Goal: Transaction & Acquisition: Purchase product/service

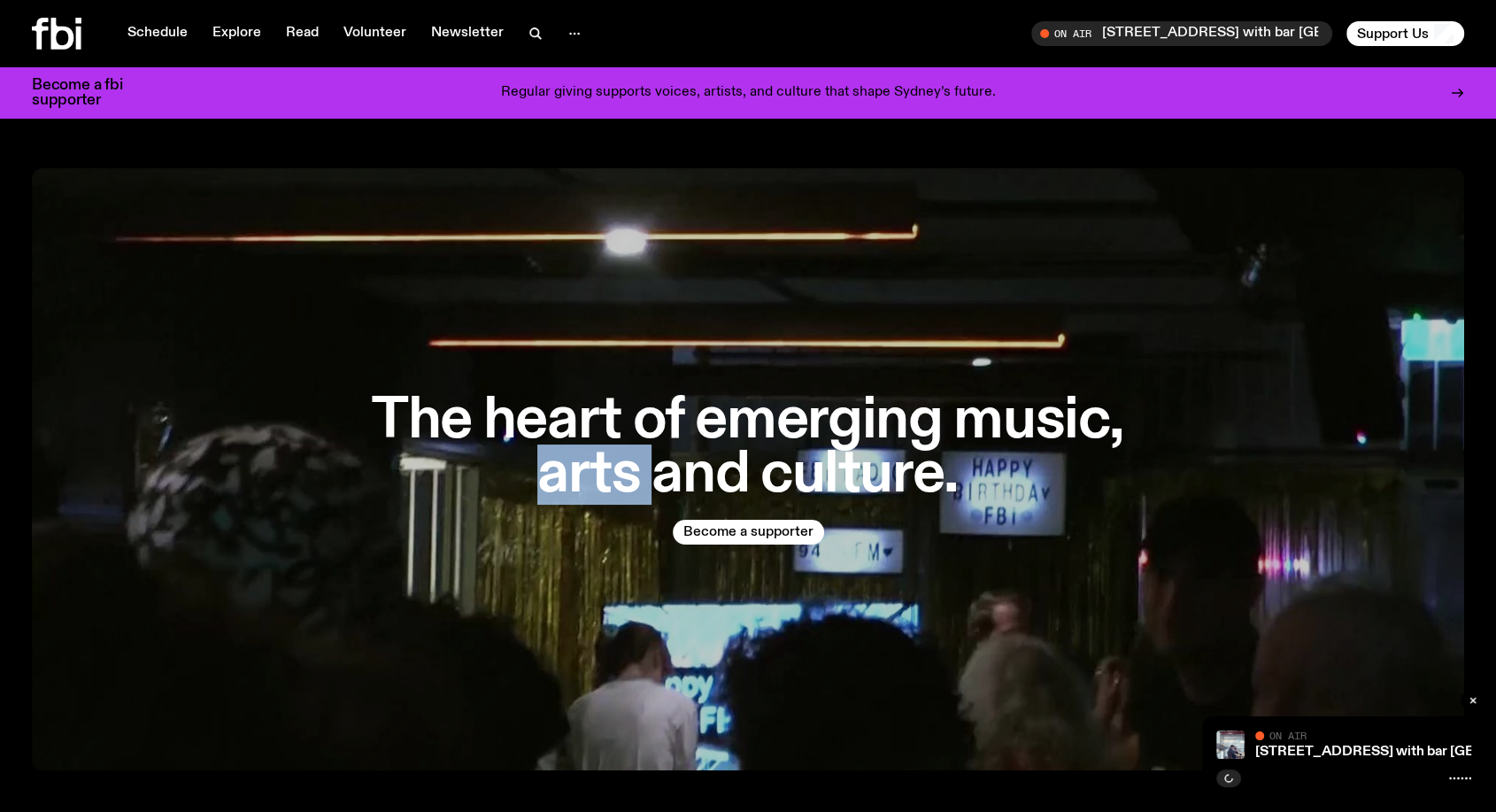
drag, startPoint x: 0, startPoint y: 0, endPoint x: 641, endPoint y: 532, distance: 833.0
click at [641, 532] on div "The heart of emerging music, arts and culture. Become a supporter" at bounding box center [748, 469] width 1432 height 602
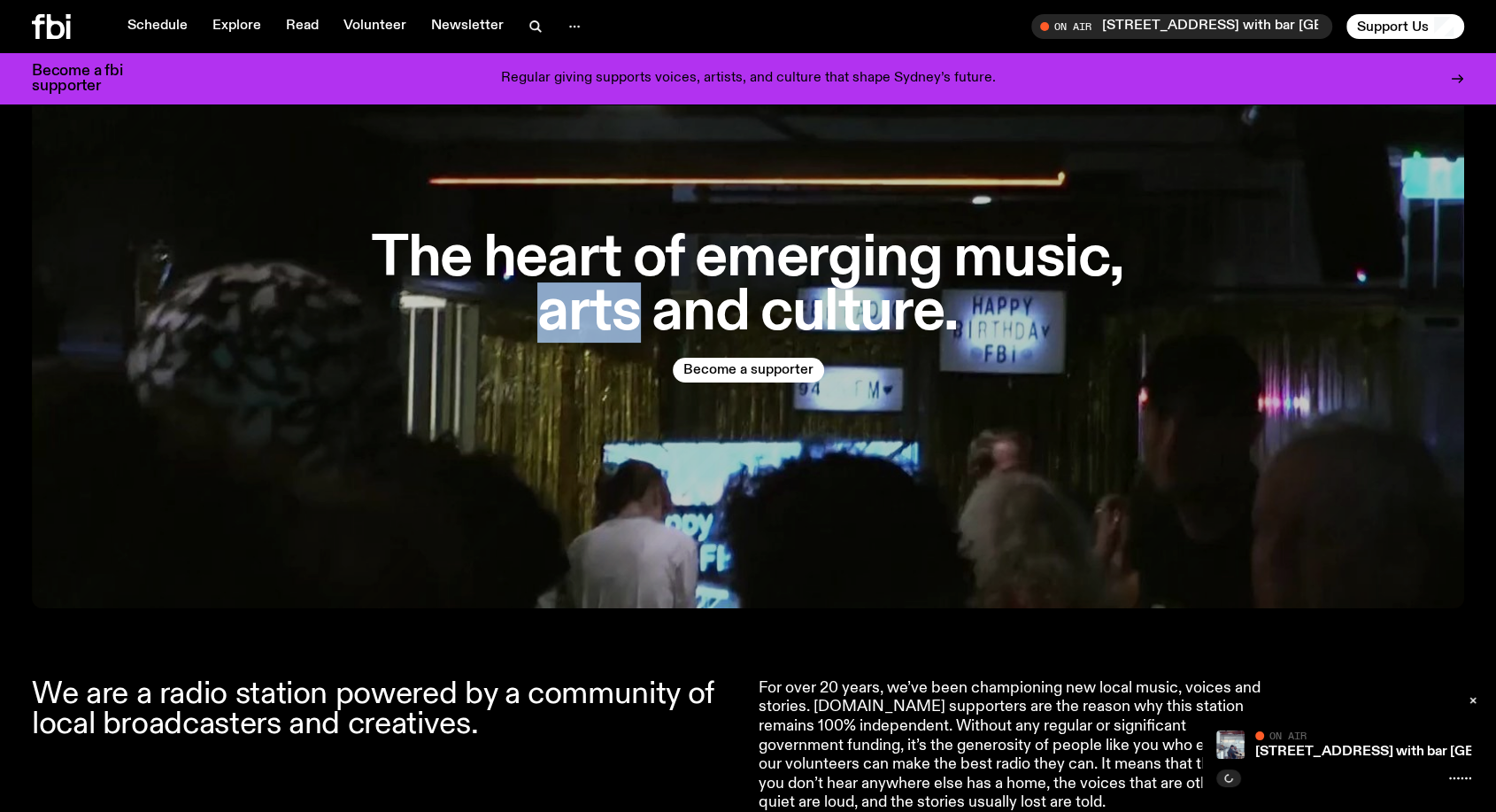
scroll to position [159, 0]
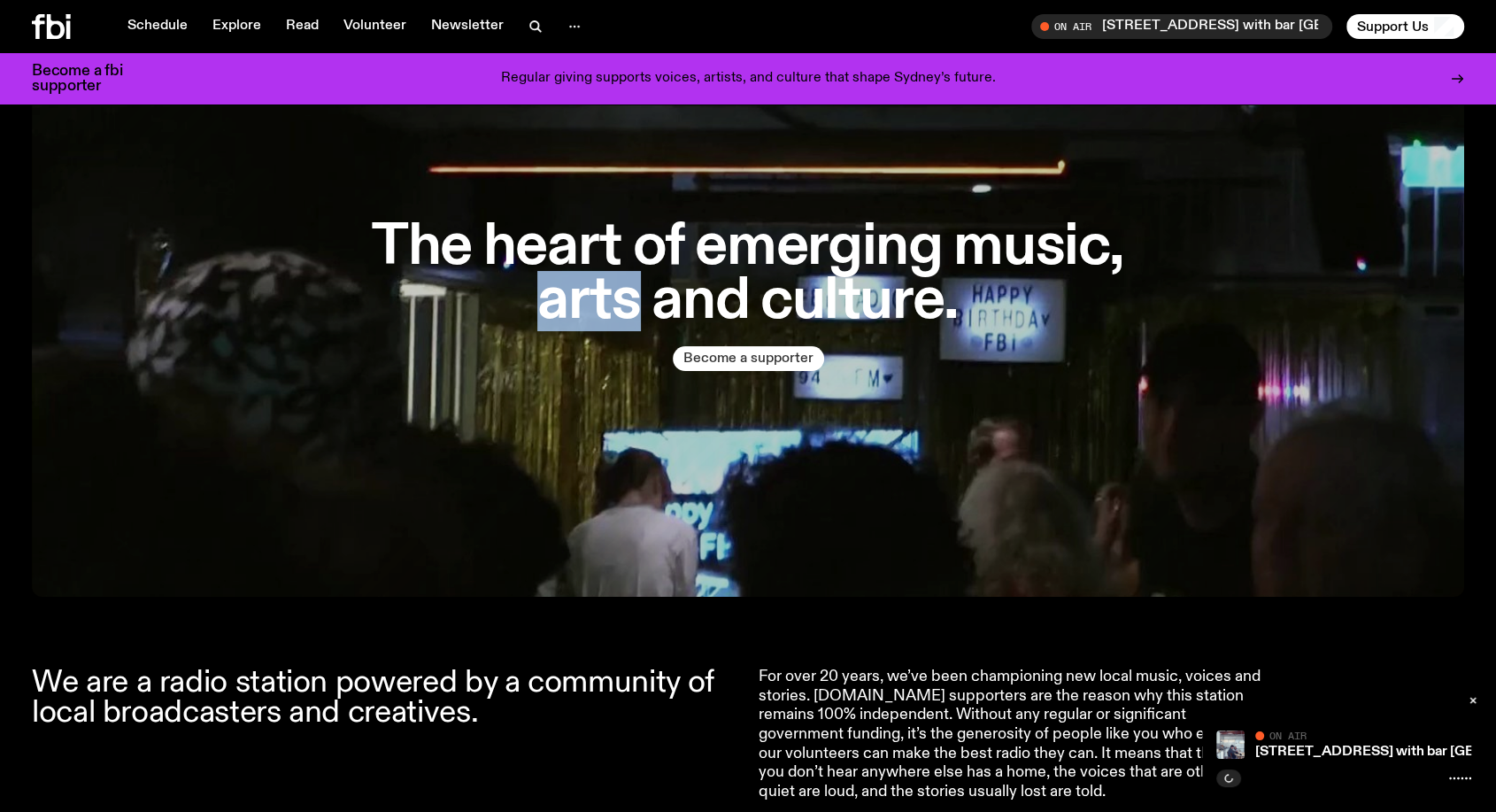
click at [767, 365] on button "Become a supporter" at bounding box center [748, 358] width 151 height 25
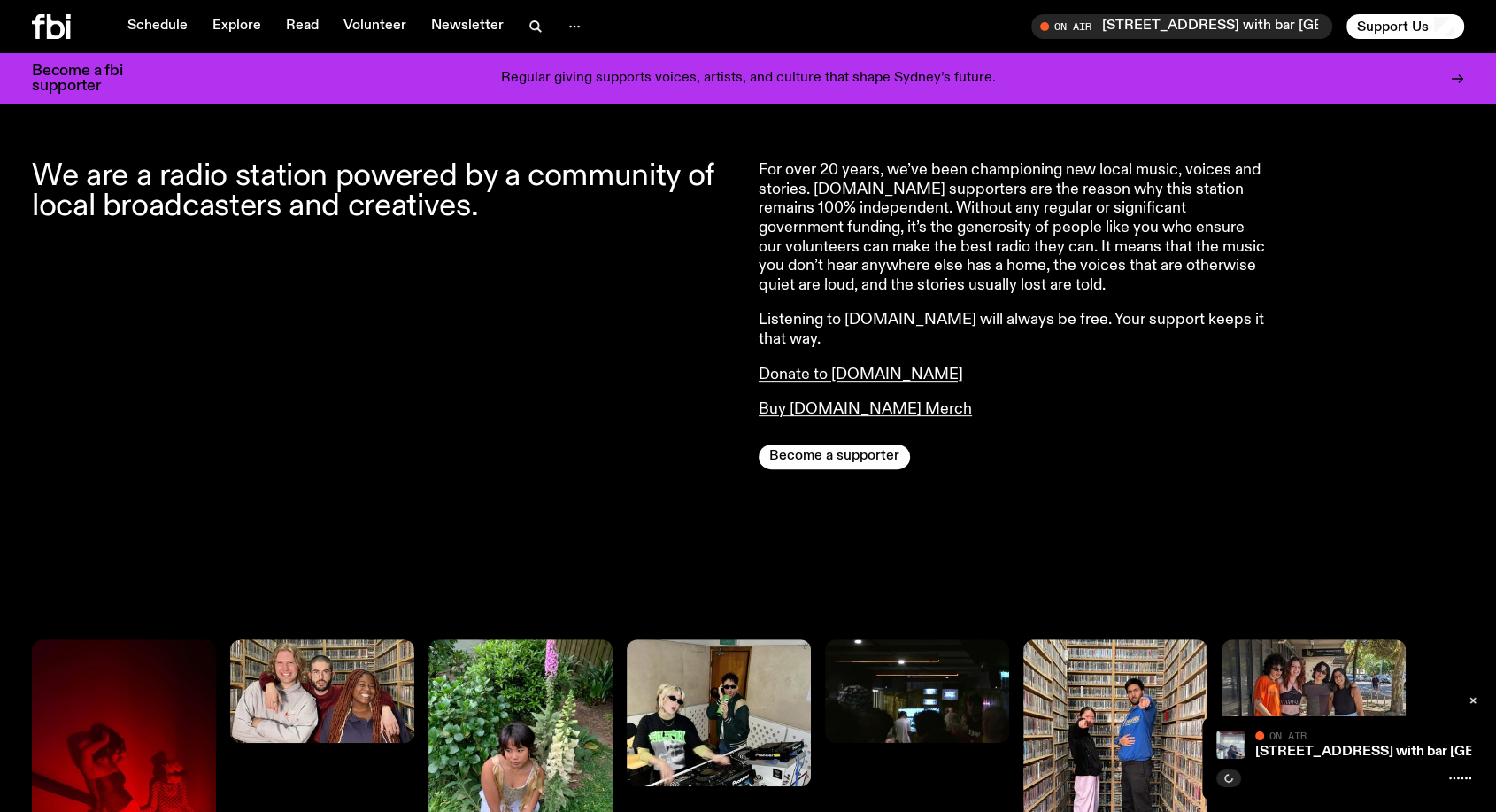
scroll to position [751, 0]
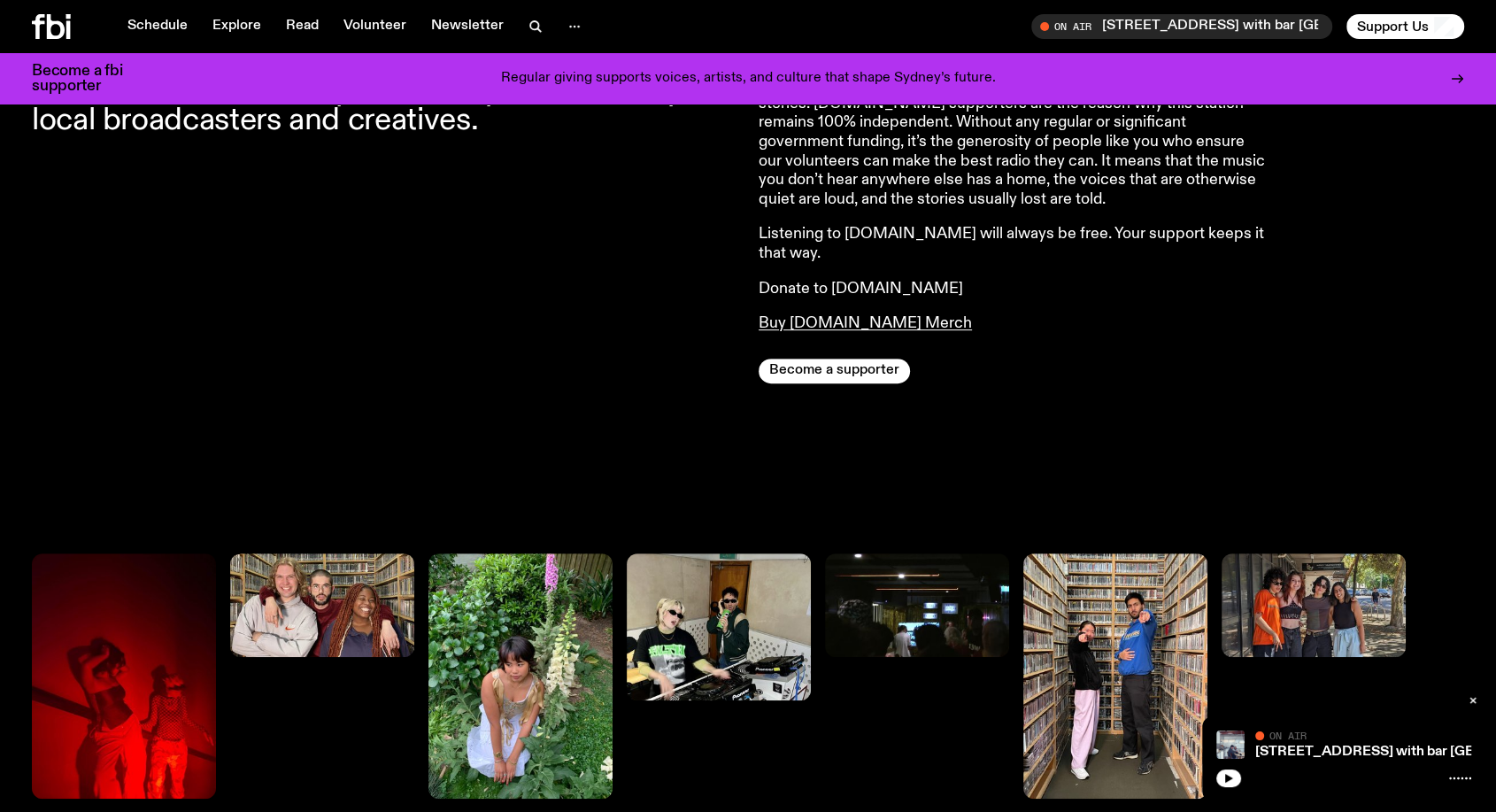
click at [881, 280] on link "Donate to [DOMAIN_NAME]" at bounding box center [860, 288] width 204 height 16
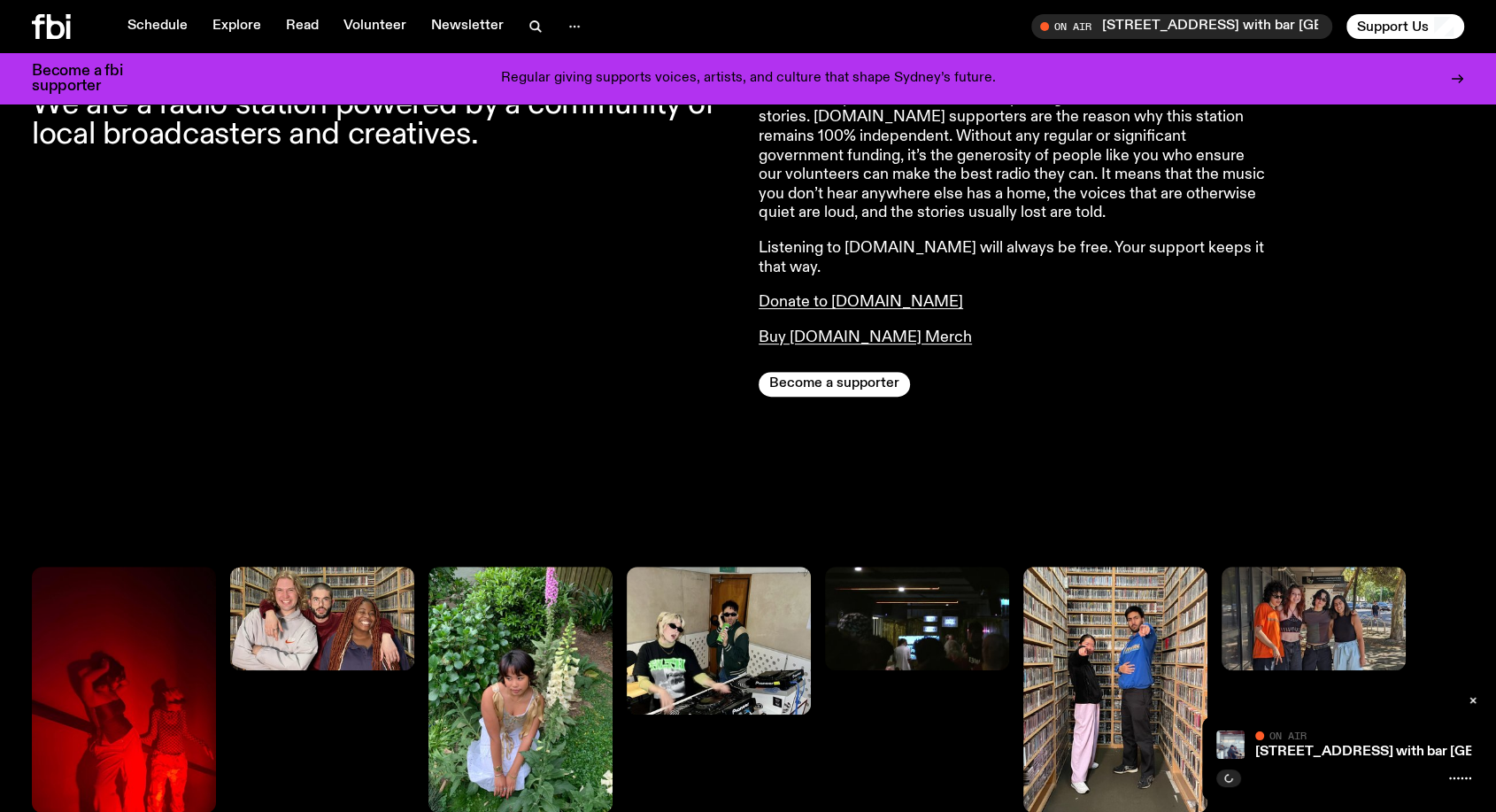
scroll to position [763, 0]
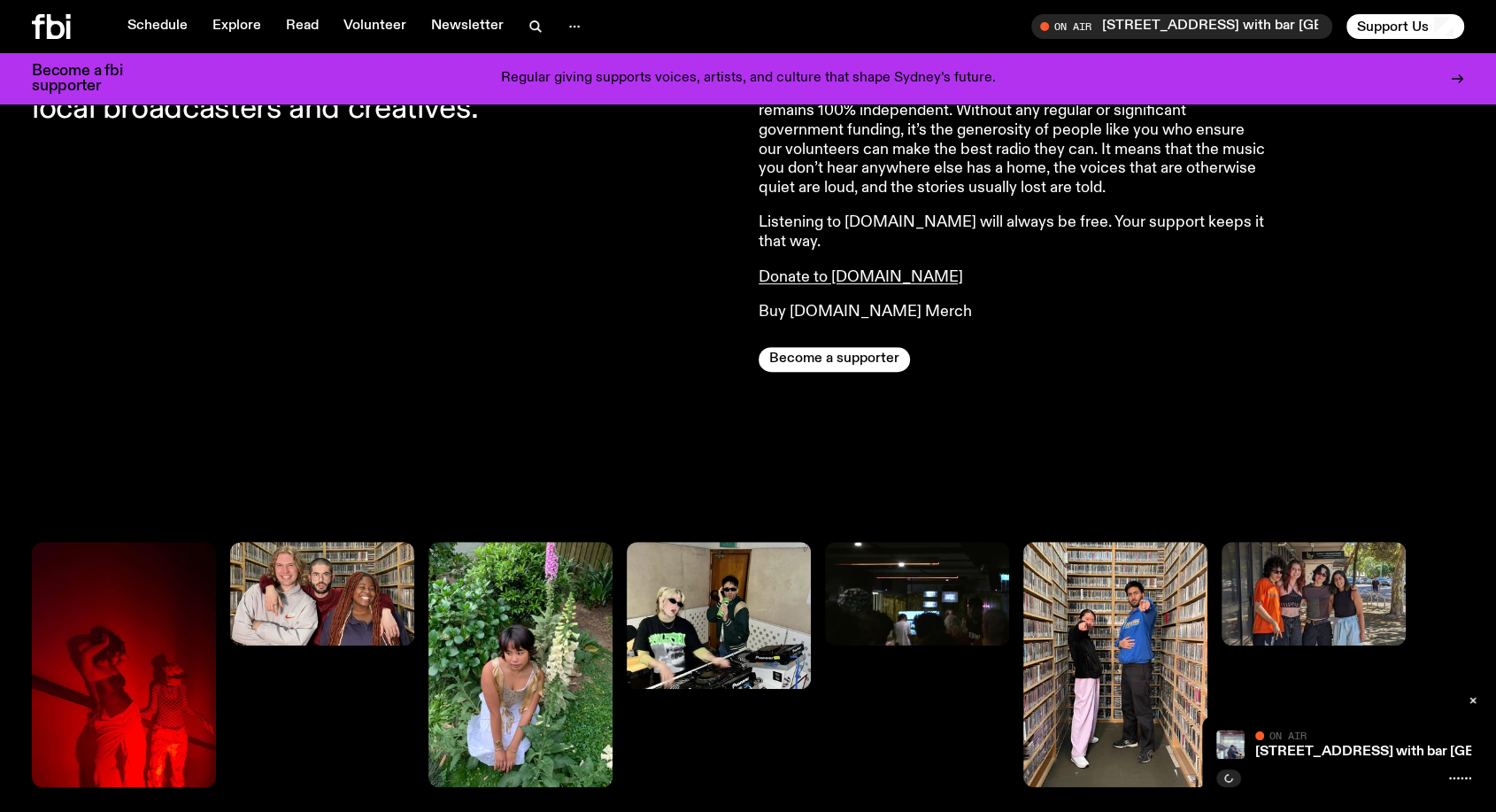
click at [820, 303] on link "Buy [DOMAIN_NAME] Merch" at bounding box center [864, 311] width 213 height 16
